Goal: Register for event/course

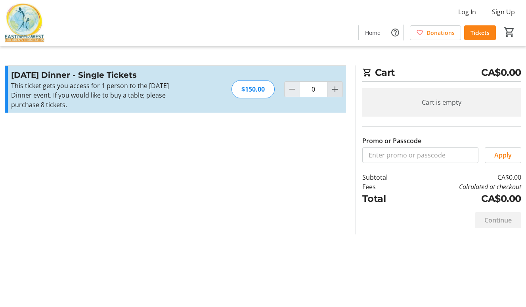
click at [336, 88] on mat-icon "Increment by one" at bounding box center [335, 89] width 10 height 10
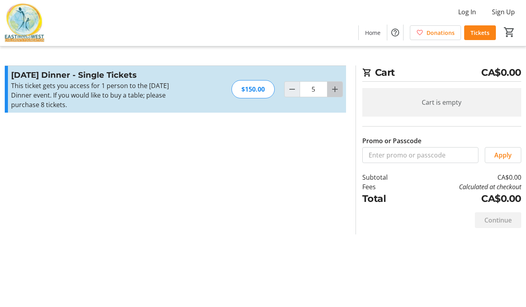
click at [336, 88] on mat-icon "Increment by one" at bounding box center [335, 89] width 10 height 10
type input "8"
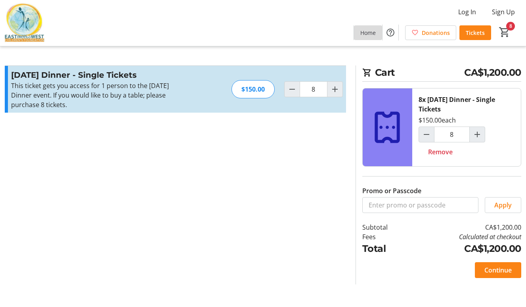
click at [373, 38] on span at bounding box center [368, 32] width 28 height 19
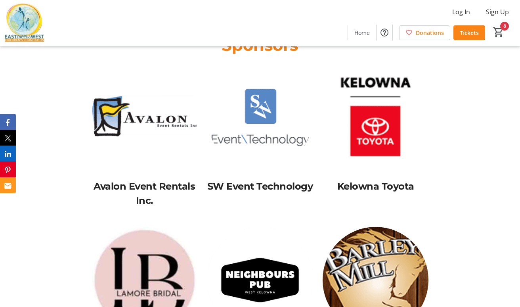
scroll to position [634, 0]
